Goal: Task Accomplishment & Management: Complete application form

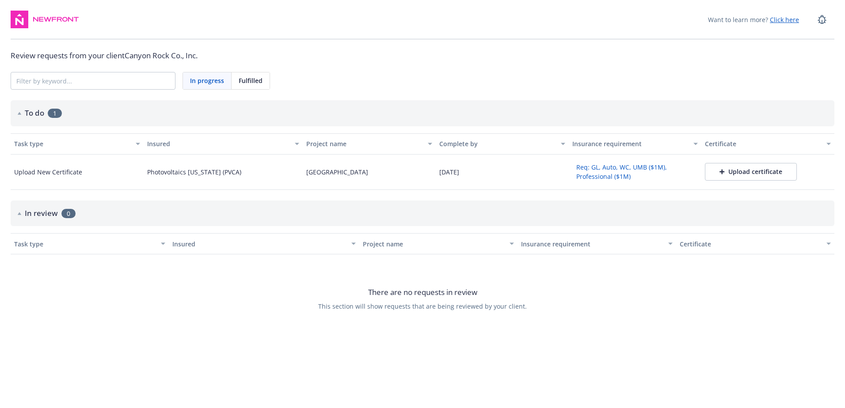
click at [724, 167] on div "Upload certificate" at bounding box center [750, 171] width 63 height 9
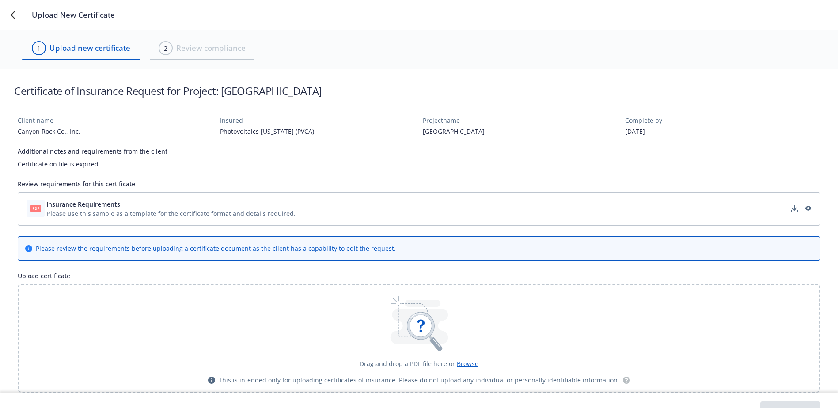
click at [83, 209] on div "Please use this sample as a template for the certificate format and details req…" at bounding box center [170, 213] width 249 height 9
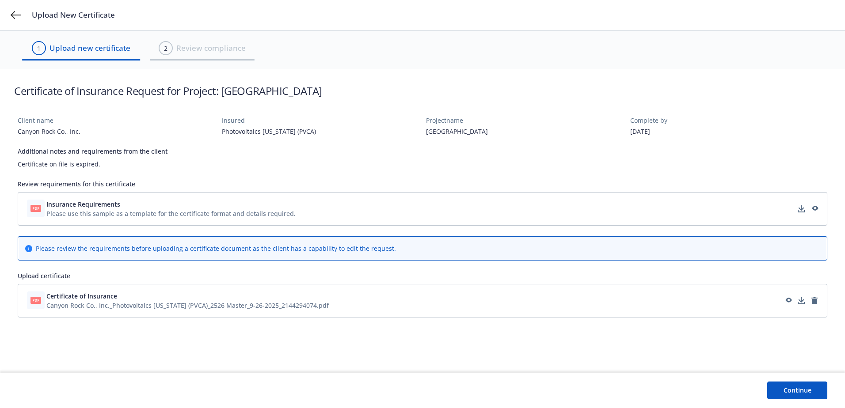
click at [786, 389] on button "Continue" at bounding box center [797, 391] width 60 height 18
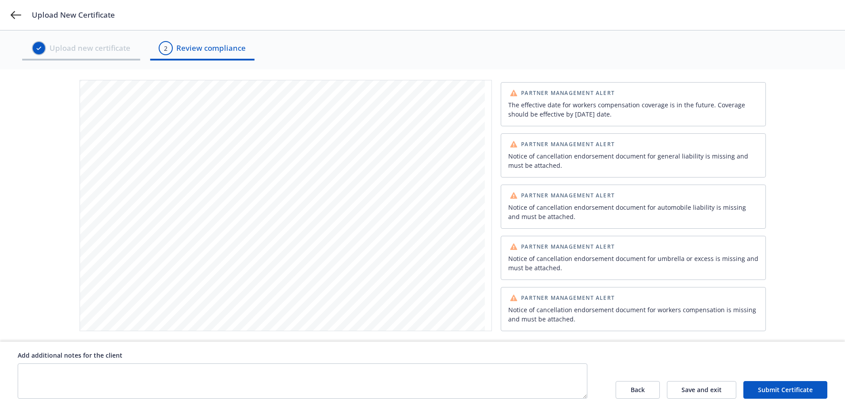
scroll to position [795, 0]
click at [779, 390] on button "Submit Certificate" at bounding box center [785, 390] width 84 height 18
